Goal: Task Accomplishment & Management: Manage account settings

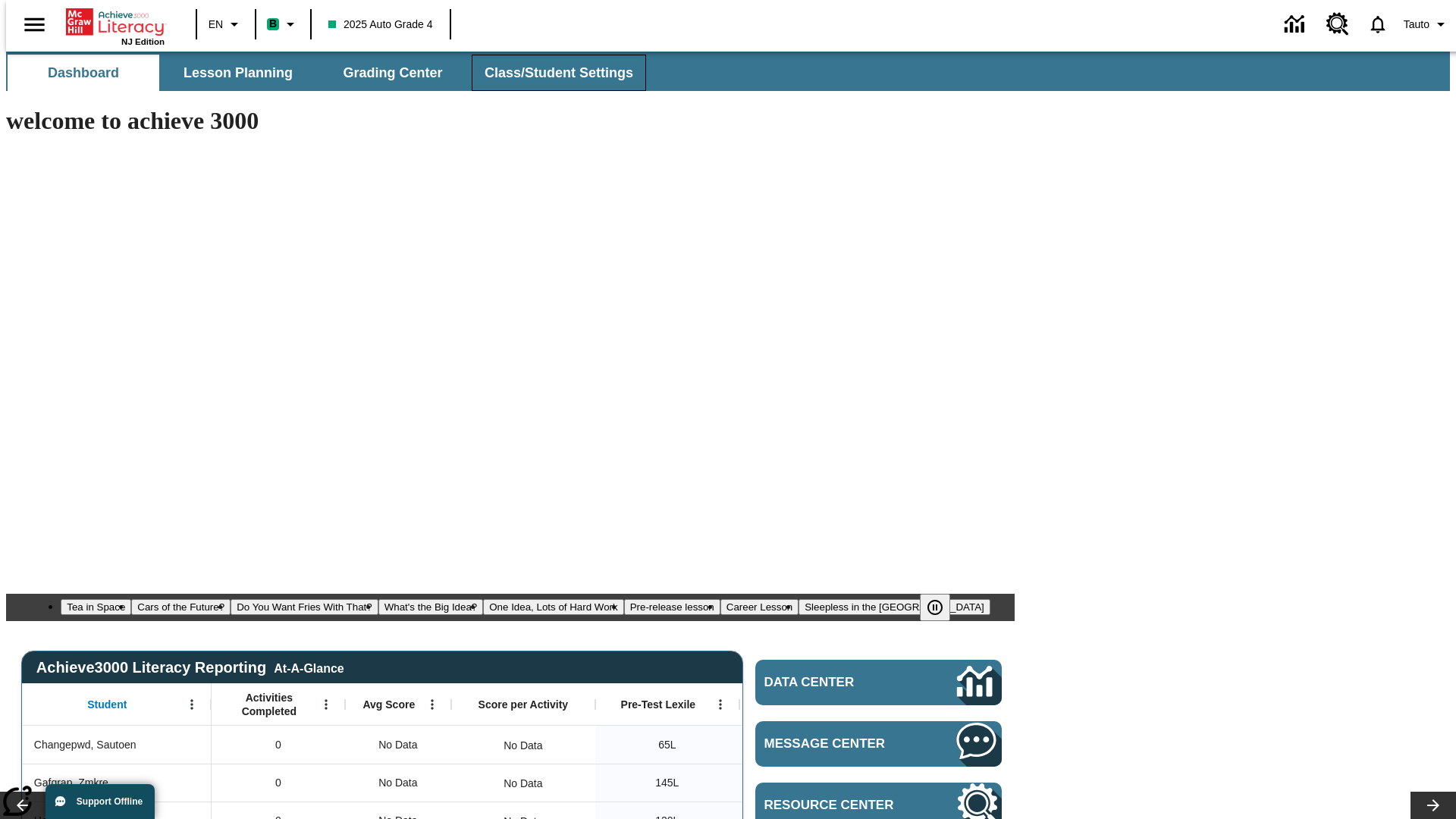
click at [551, 73] on span "Class/Student Settings" at bounding box center [560, 73] width 149 height 18
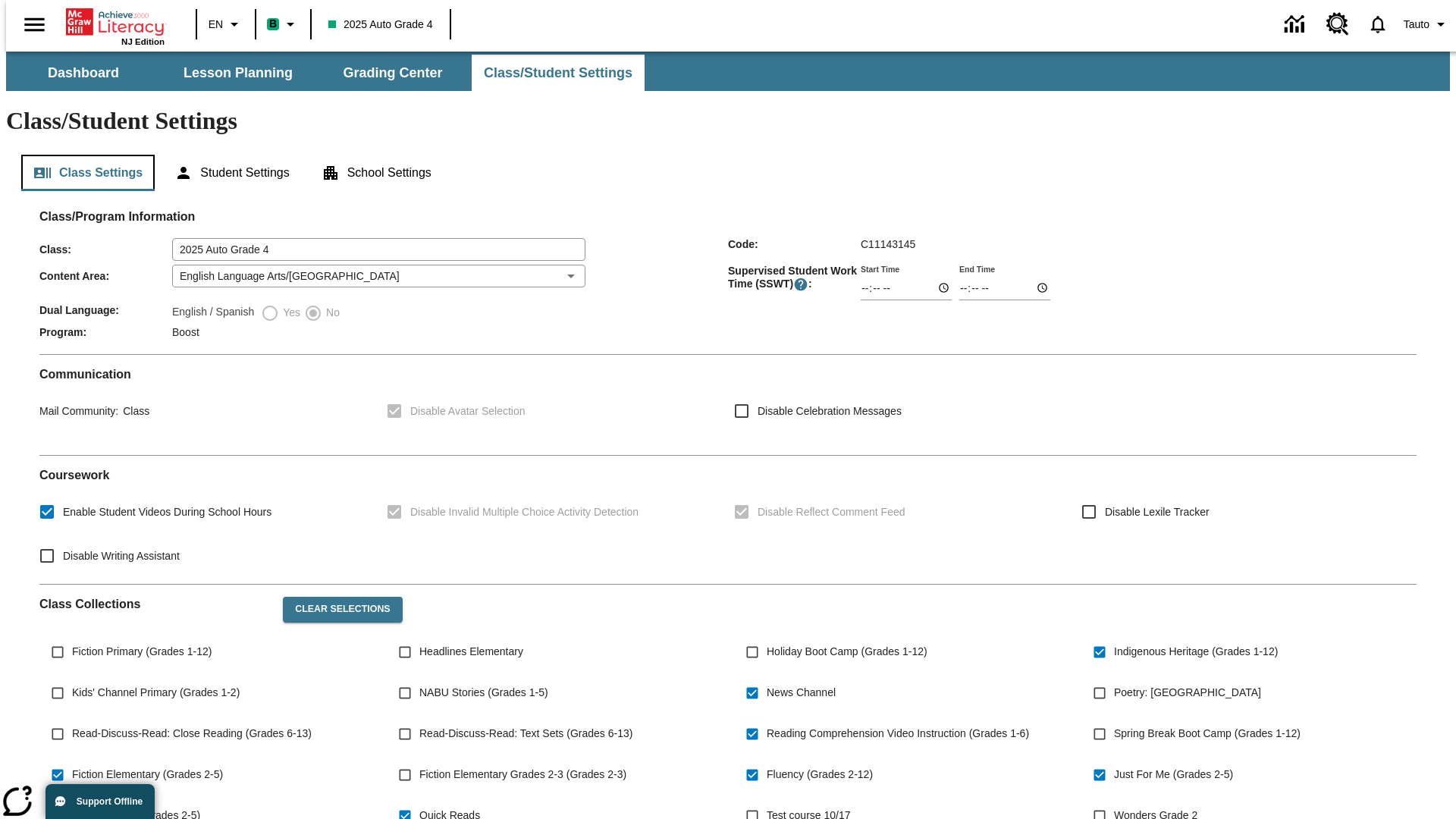
click at [82, 155] on button "Class Settings" at bounding box center [88, 173] width 134 height 36
type input "02:47"
type input "03:47"
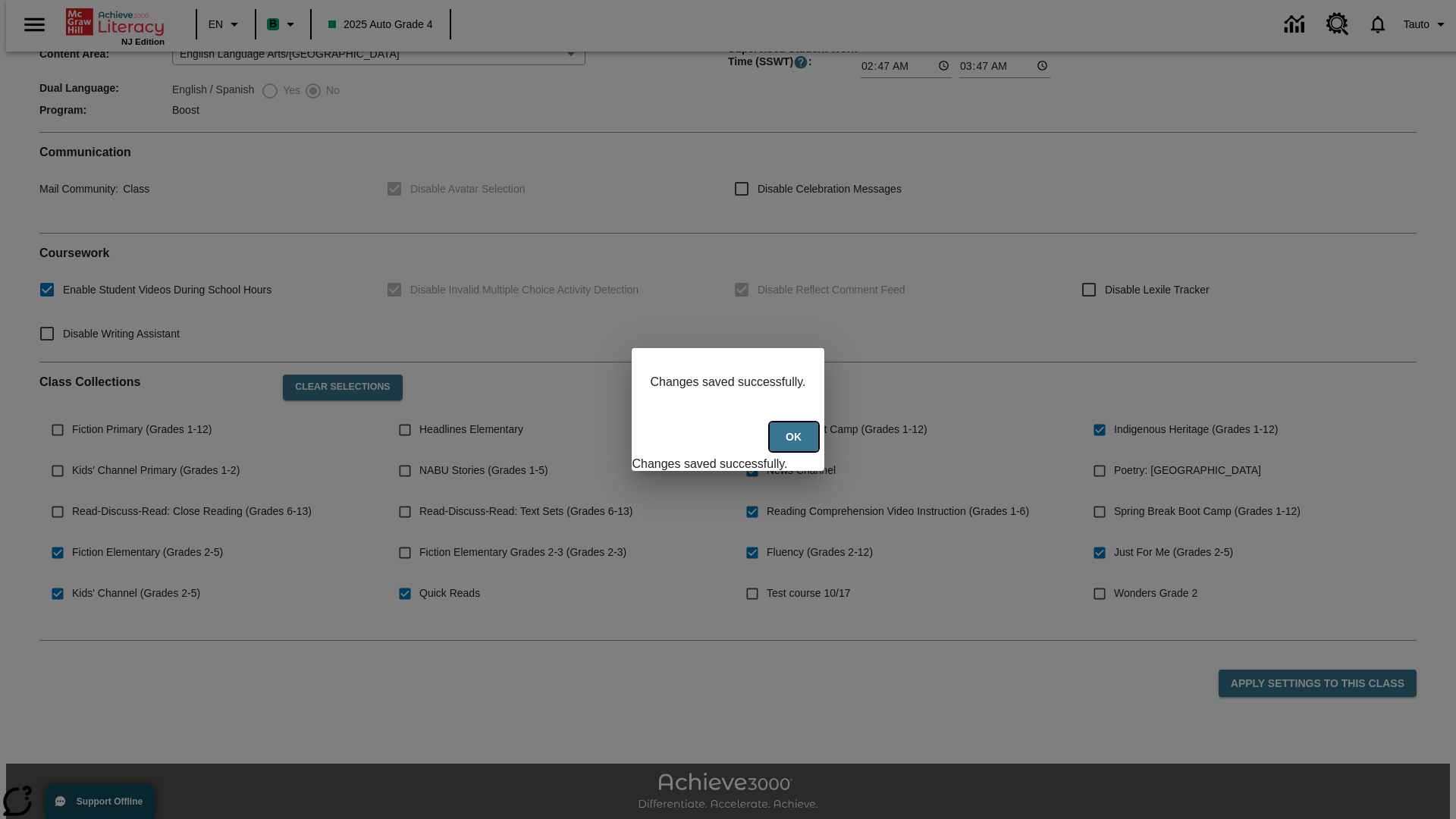
click at [796, 445] on button "Ok" at bounding box center [794, 437] width 48 height 30
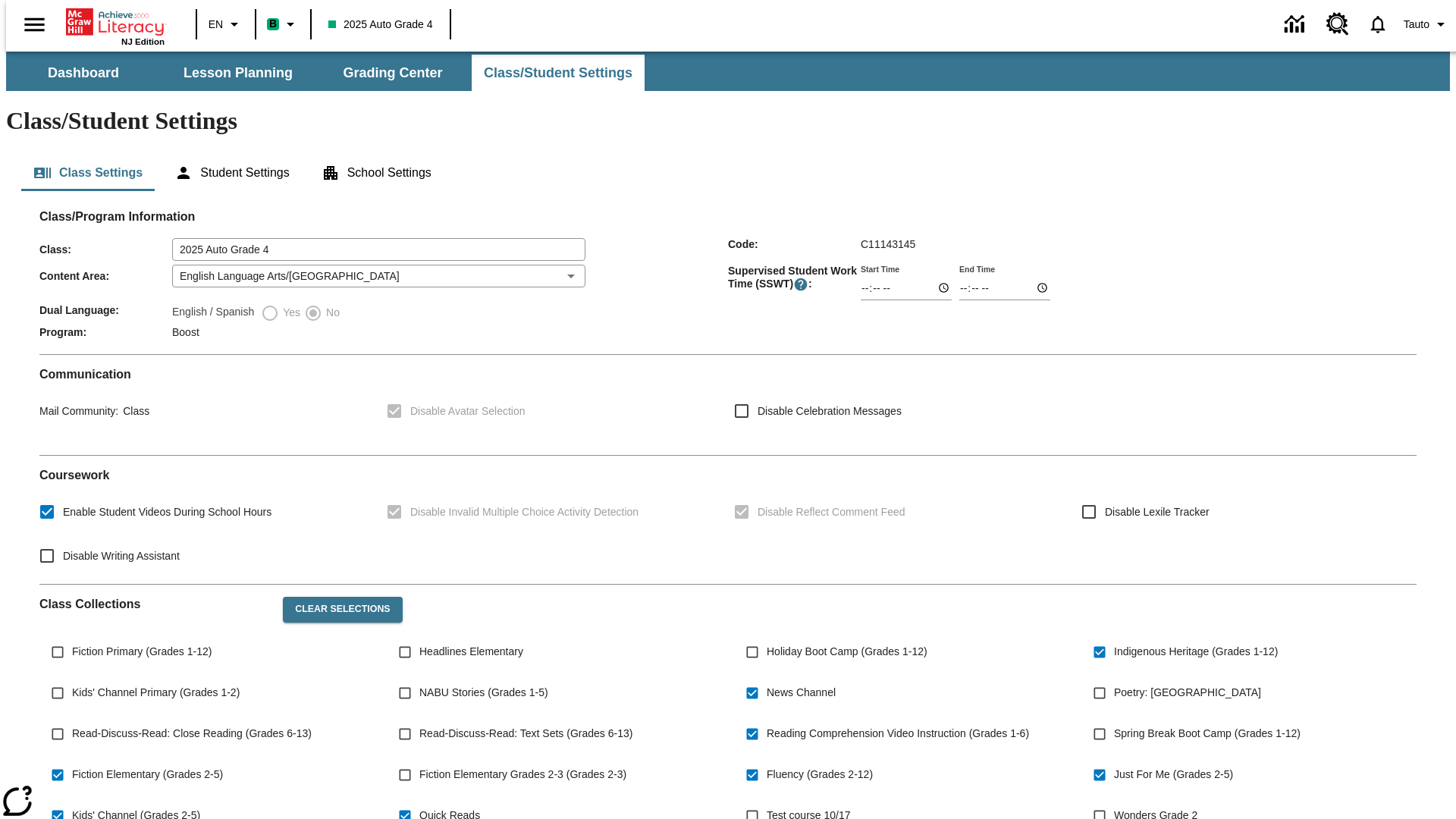
scroll to position [223, 0]
